Goal: Task Accomplishment & Management: Use online tool/utility

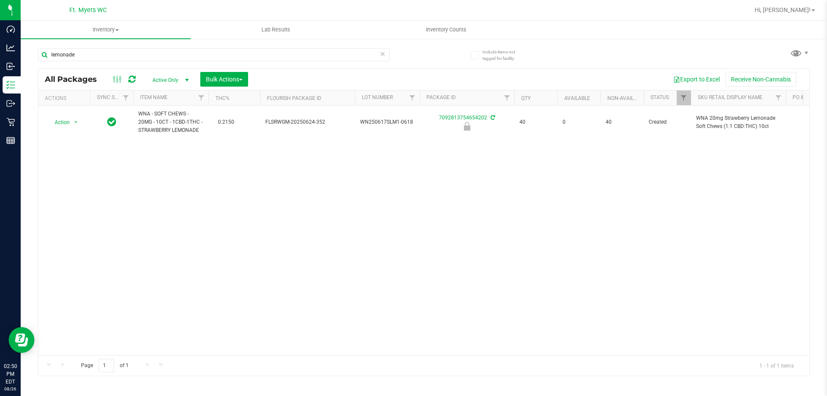
type input "lemonade"
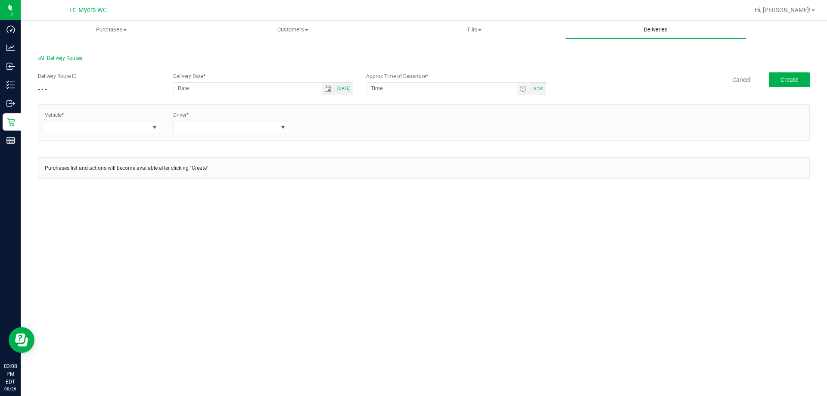
click at [659, 32] on span "Deliveries" at bounding box center [656, 30] width 47 height 8
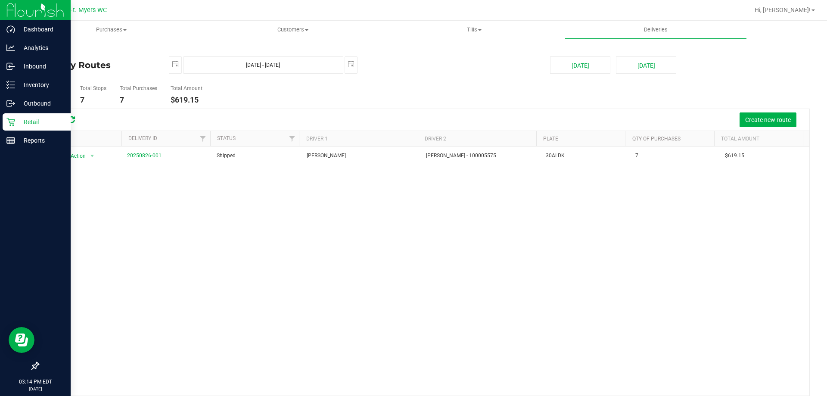
click at [14, 129] on div "Retail" at bounding box center [37, 121] width 68 height 17
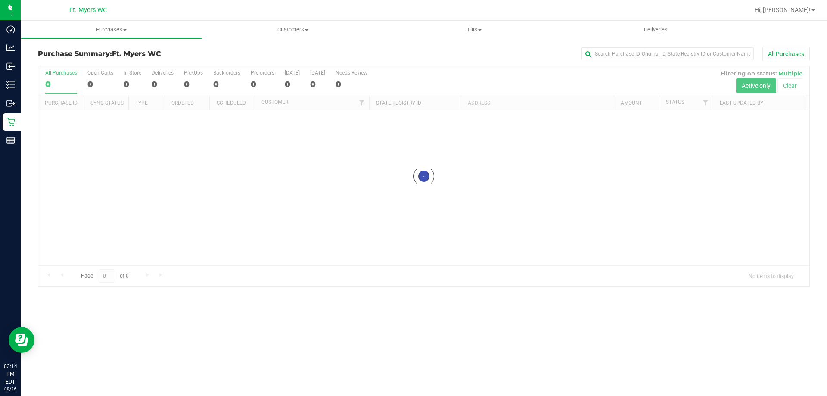
click at [154, 82] on div at bounding box center [423, 176] width 771 height 220
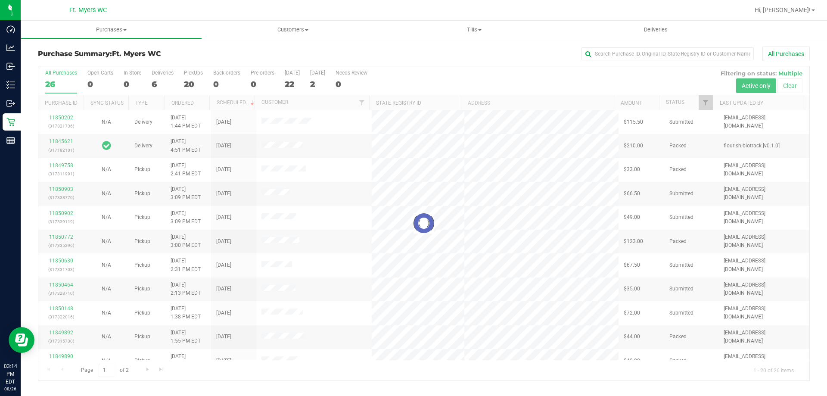
click at [152, 80] on div at bounding box center [423, 223] width 771 height 314
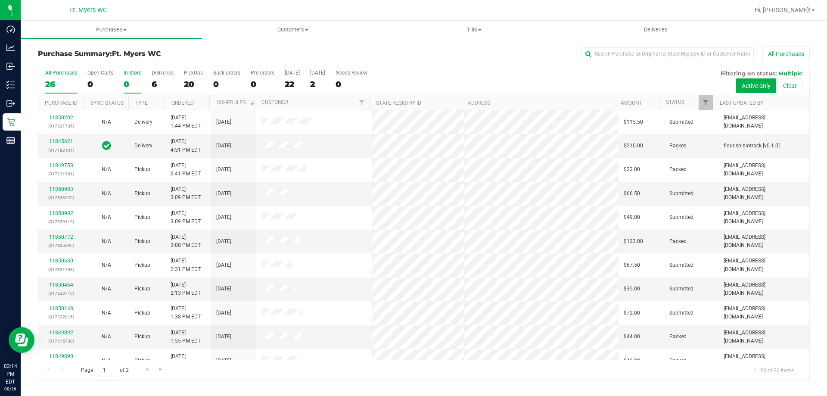
click at [139, 82] on div "0" at bounding box center [133, 84] width 18 height 10
click at [0, 0] on input "In Store 0" at bounding box center [0, 0] width 0 height 0
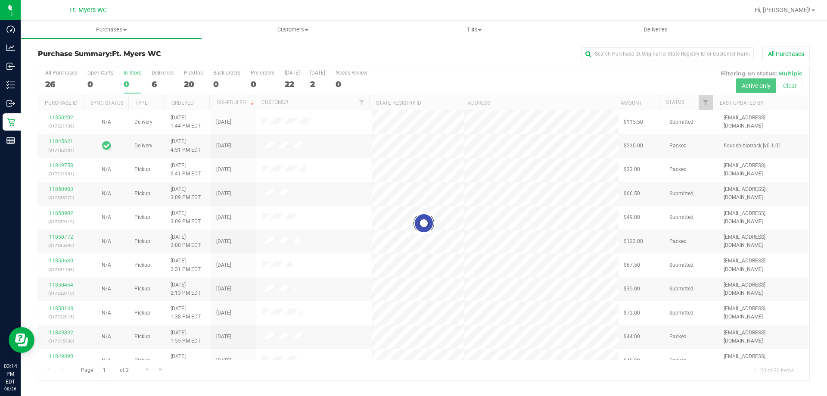
click at [156, 74] on div at bounding box center [423, 223] width 771 height 314
click at [163, 82] on div at bounding box center [423, 223] width 771 height 314
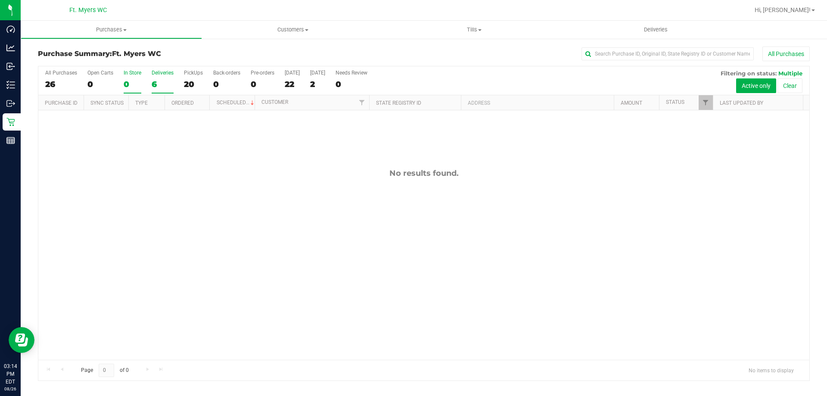
click at [160, 87] on div "6" at bounding box center [163, 84] width 22 height 10
click at [0, 0] on input "Deliveries 6" at bounding box center [0, 0] width 0 height 0
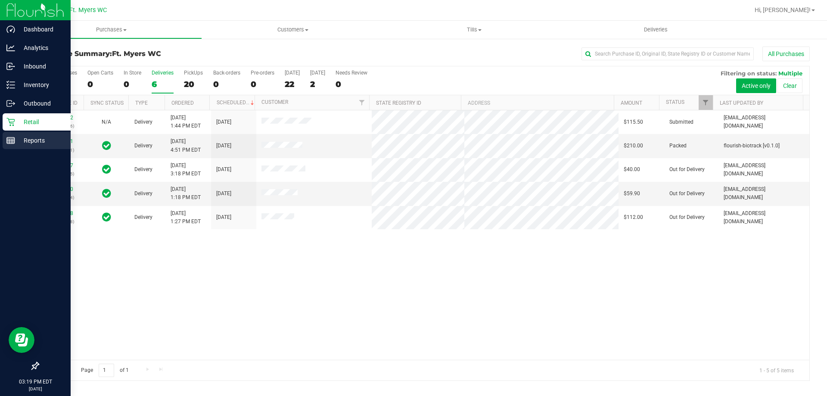
click at [12, 141] on line at bounding box center [12, 141] width 0 height 4
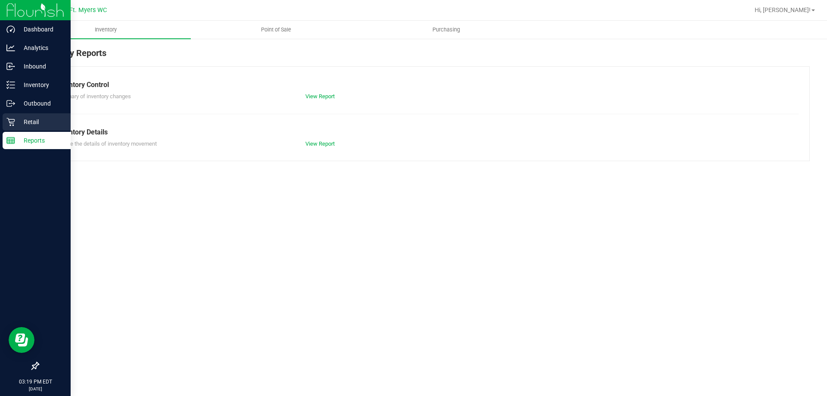
click at [32, 124] on p "Retail" at bounding box center [41, 122] width 52 height 10
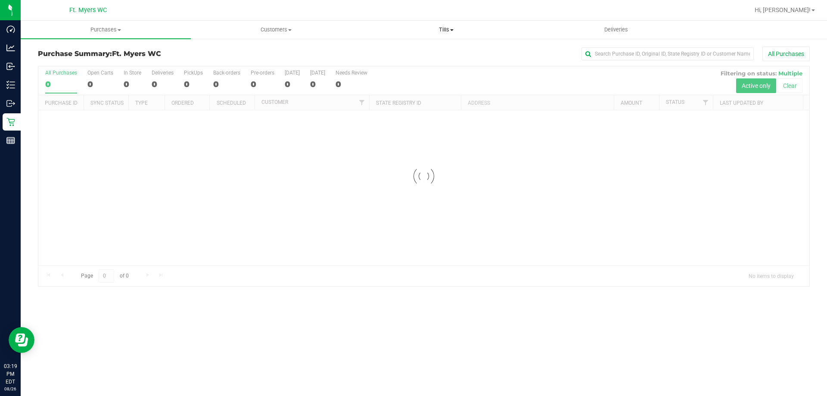
click at [449, 26] on span "Tills" at bounding box center [446, 30] width 169 height 8
click at [387, 50] on span "Manage tills" at bounding box center [390, 51] width 58 height 7
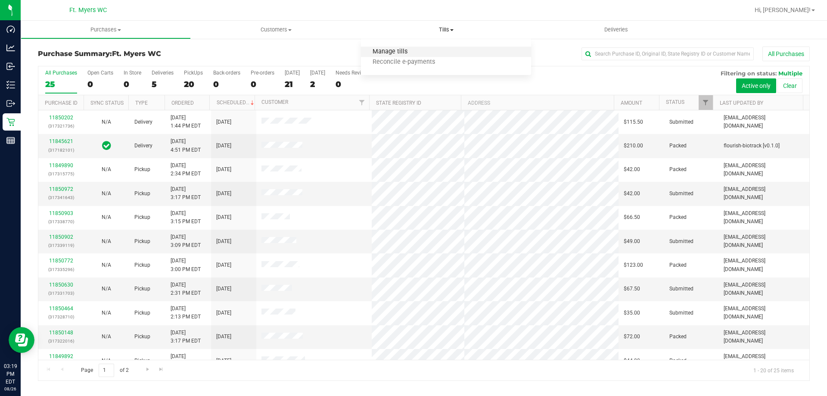
click at [378, 55] on span "Manage tills" at bounding box center [390, 51] width 58 height 7
